Goal: Use online tool/utility: Use online tool/utility

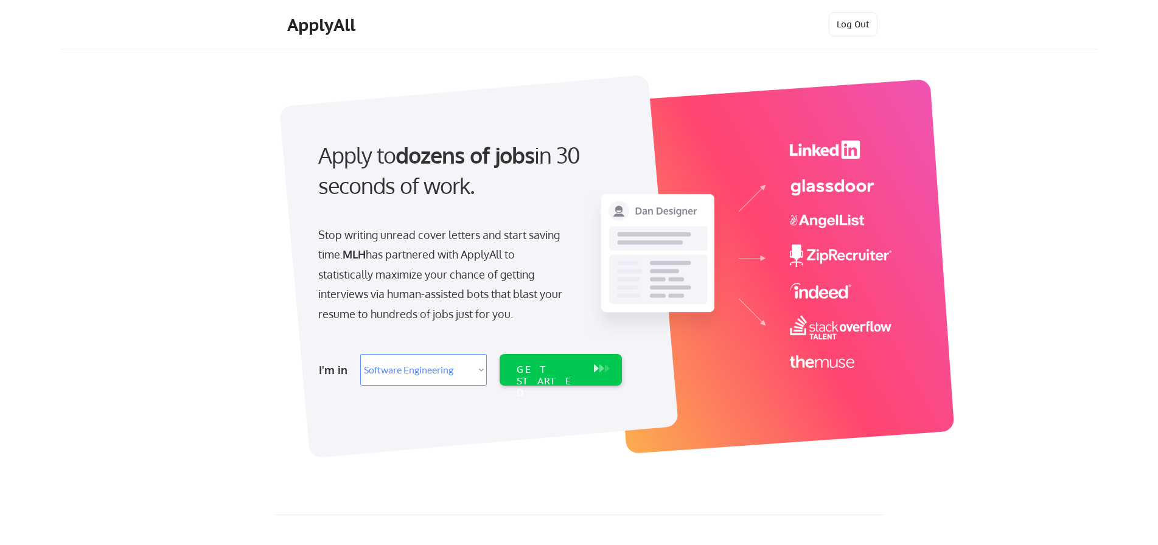
select select ""engineering""
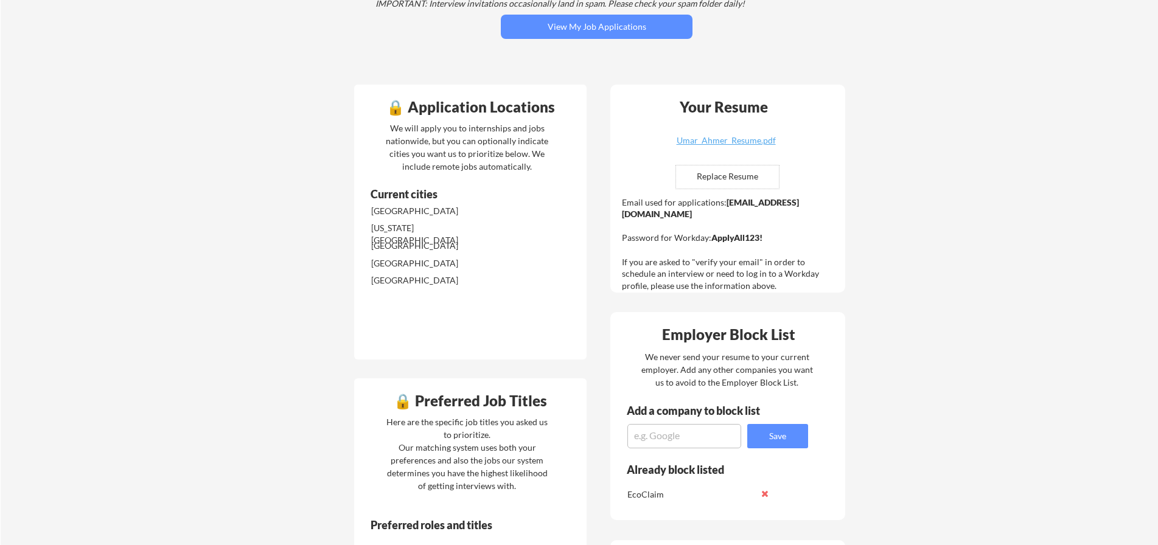
scroll to position [211, 5]
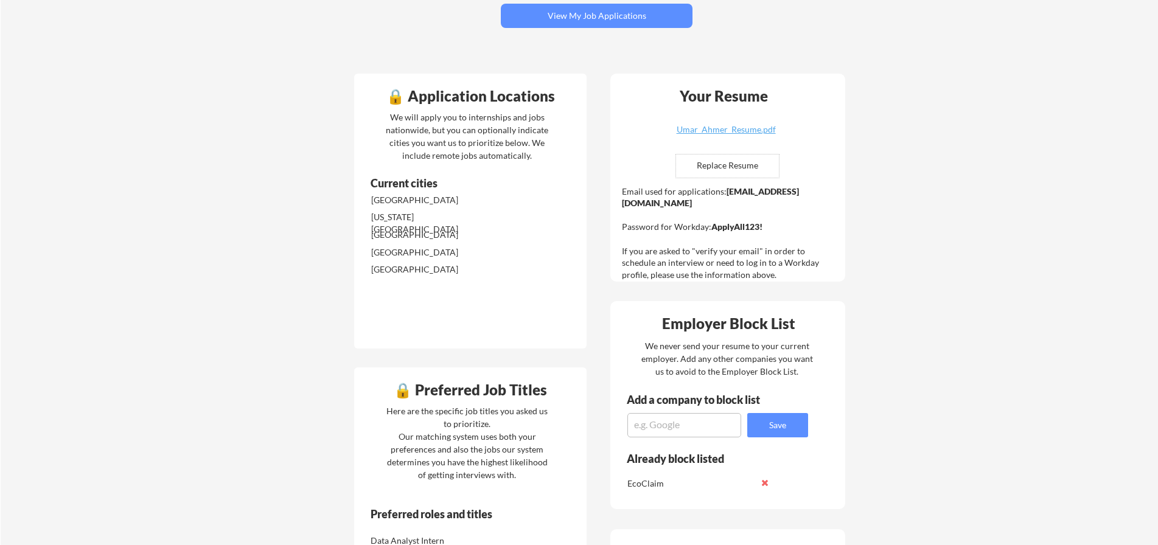
click at [699, 161] on input "file" at bounding box center [727, 166] width 103 height 23
type input "C:\fakepath\Umar_Ahmer_Resume.pdf"
click at [694, 125] on div "Umar_Ahmer_Resume.pdf" at bounding box center [726, 129] width 145 height 9
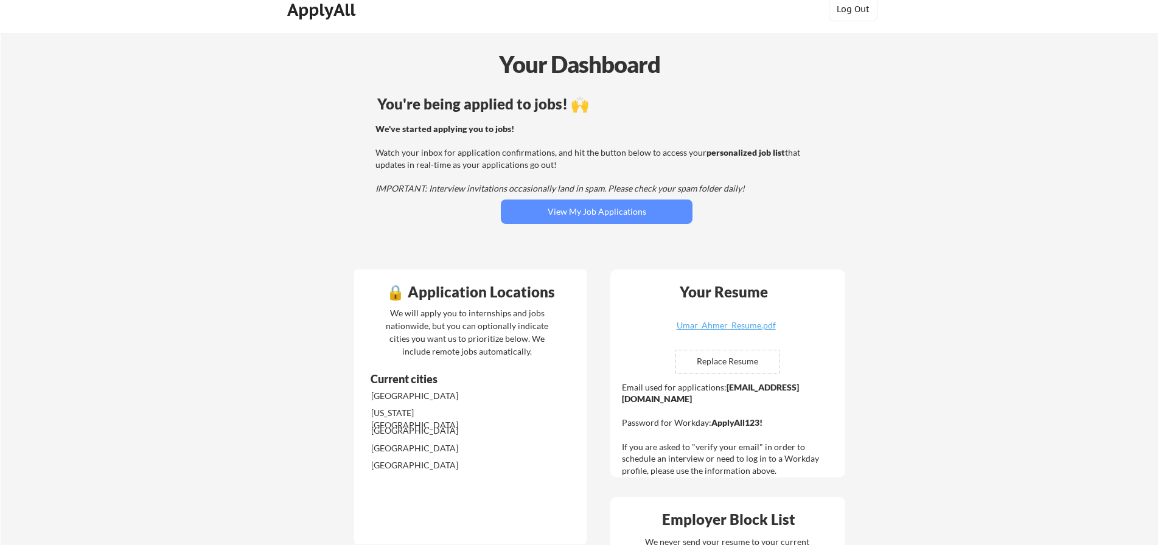
scroll to position [0, 5]
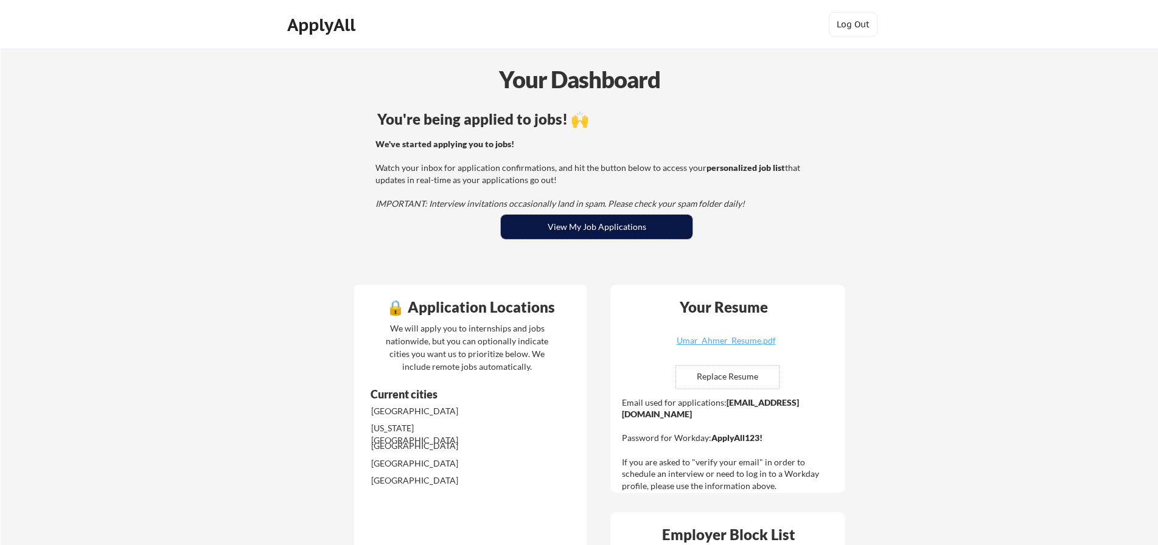
click at [543, 228] on button "View My Job Applications" at bounding box center [597, 227] width 192 height 24
